Goal: Obtain resource: Download file/media

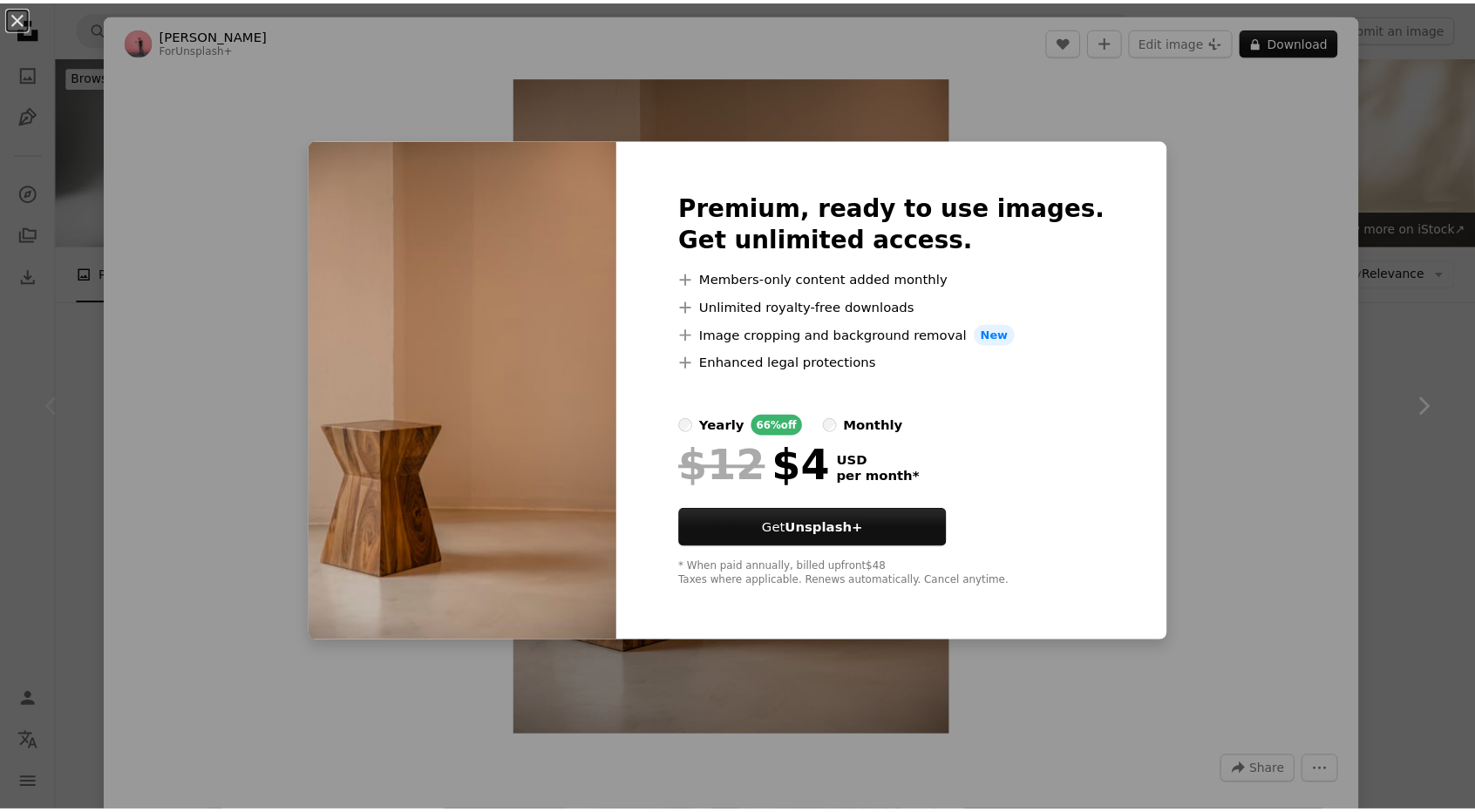
scroll to position [215, 0]
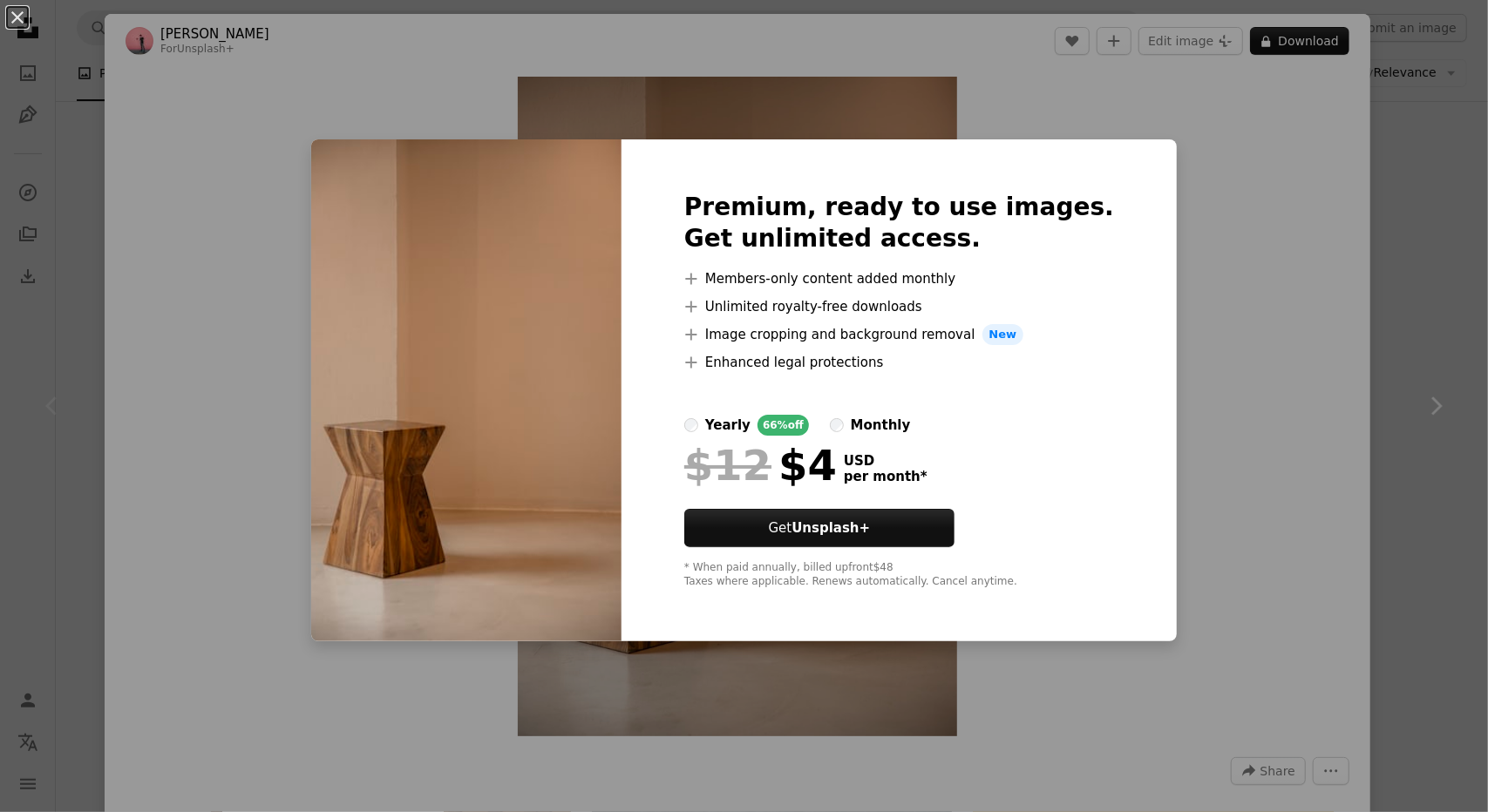
click at [1112, 135] on div "An X shape Premium, ready to use images. Get unlimited access. A plus sign Memb…" at bounding box center [744, 406] width 1488 height 812
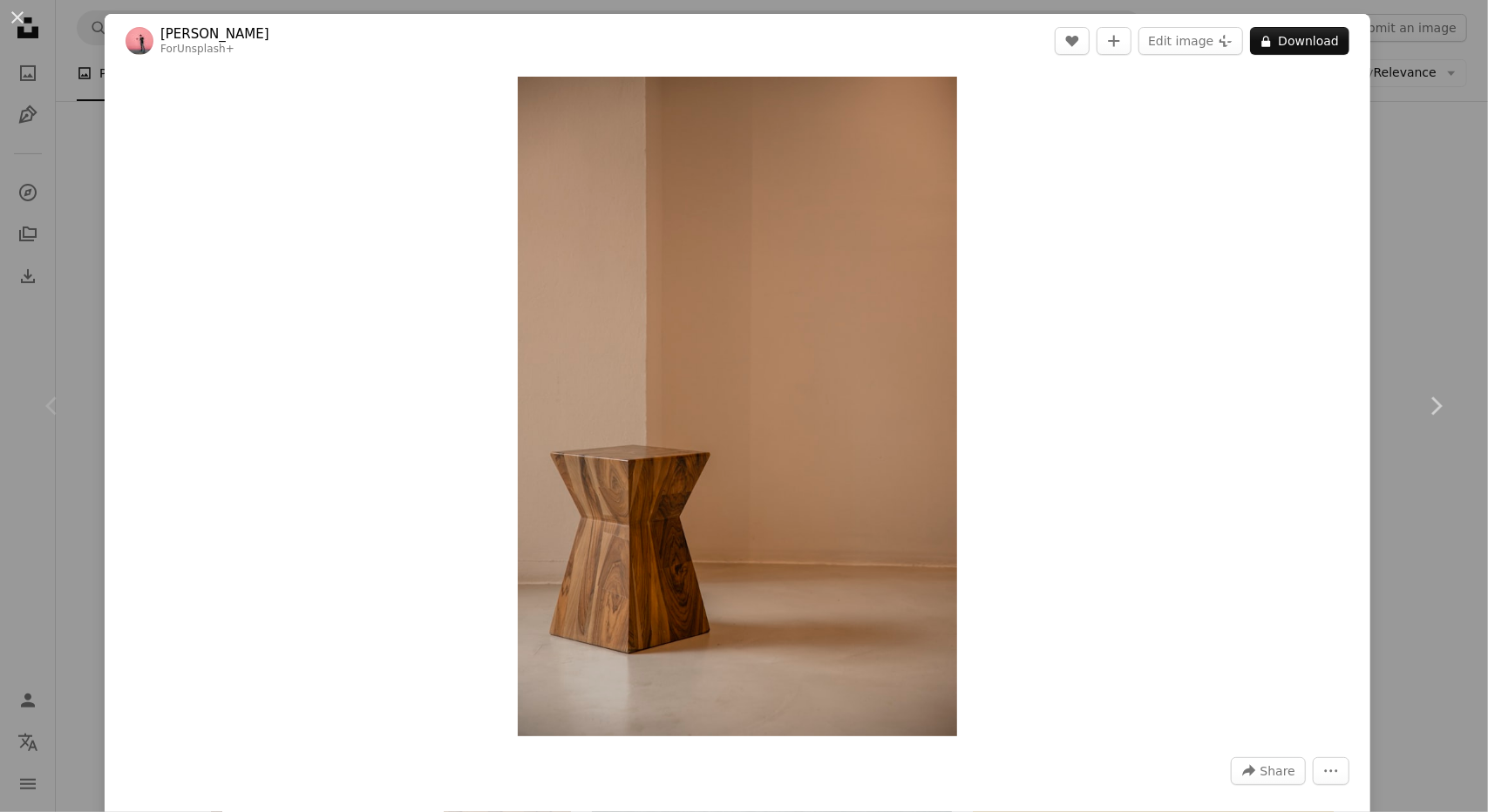
click at [1376, 169] on div "An X shape Chevron left Chevron right [PERSON_NAME] For Unsplash+ A heart A plu…" at bounding box center [744, 406] width 1488 height 812
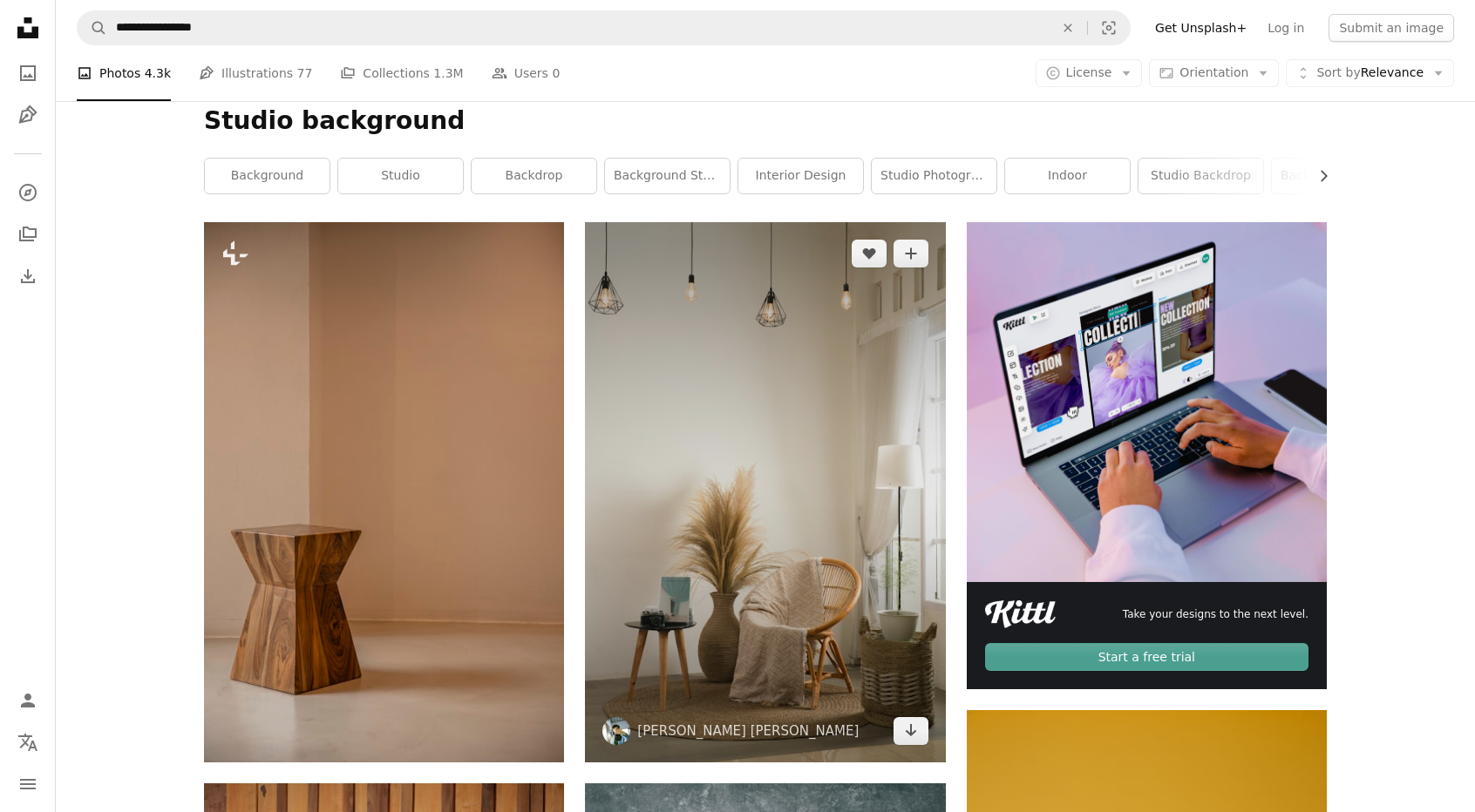
click at [768, 416] on img at bounding box center [765, 492] width 360 height 540
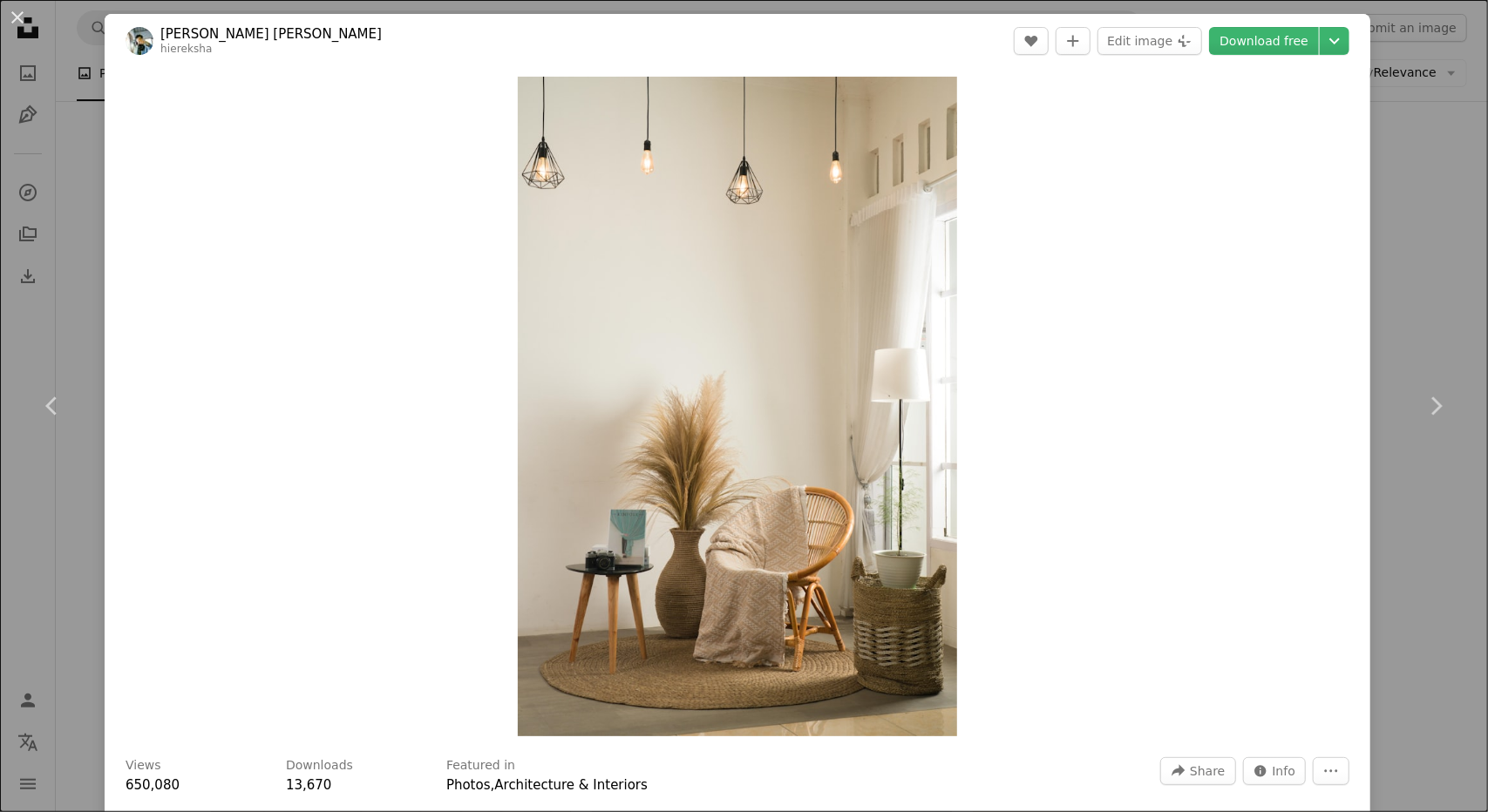
click at [1384, 166] on div "An X shape Chevron left Chevron right [PERSON_NAME] [PERSON_NAME] hiereksha A h…" at bounding box center [744, 406] width 1488 height 812
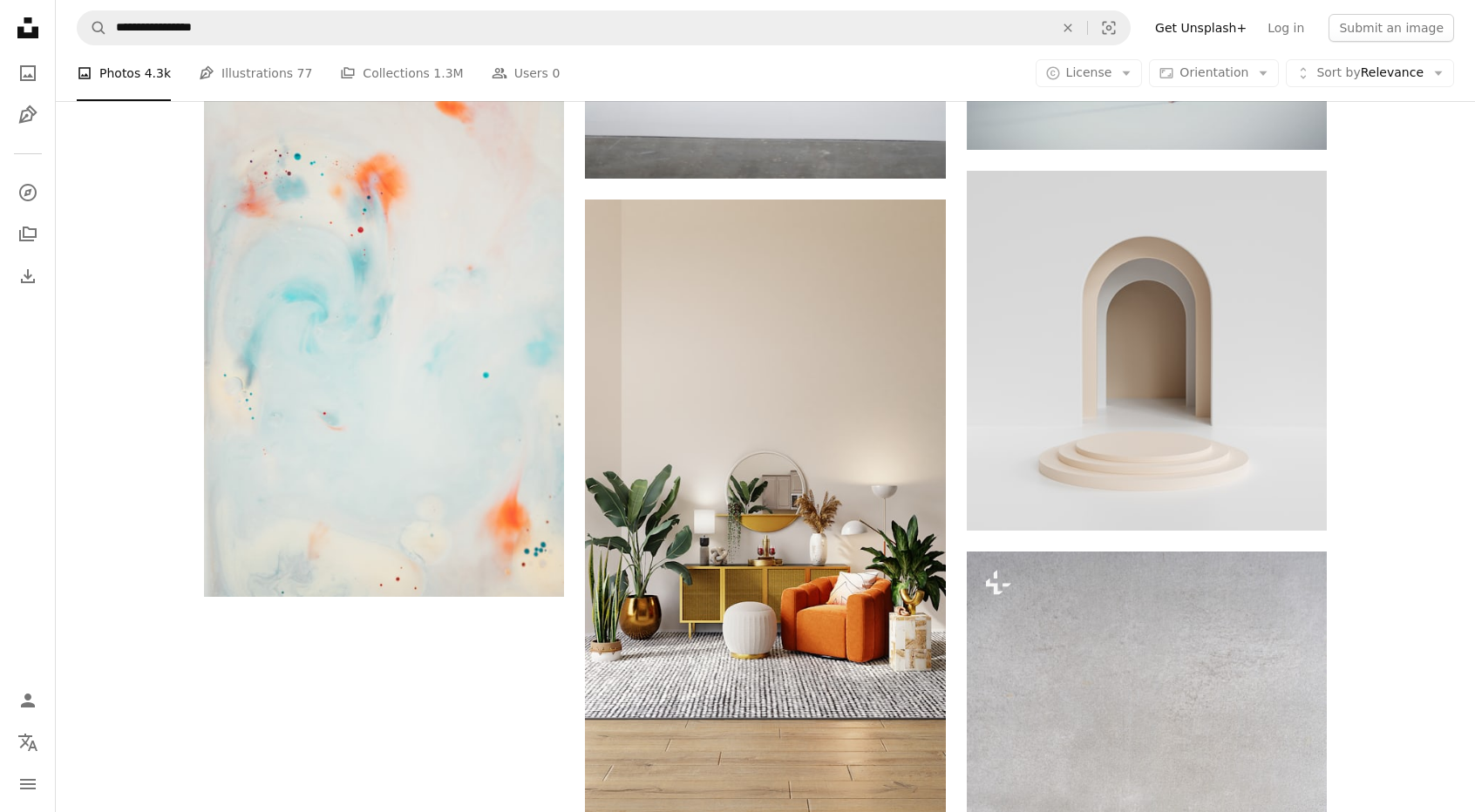
scroll to position [3206, 0]
